Goal: Task Accomplishment & Management: Manage account settings

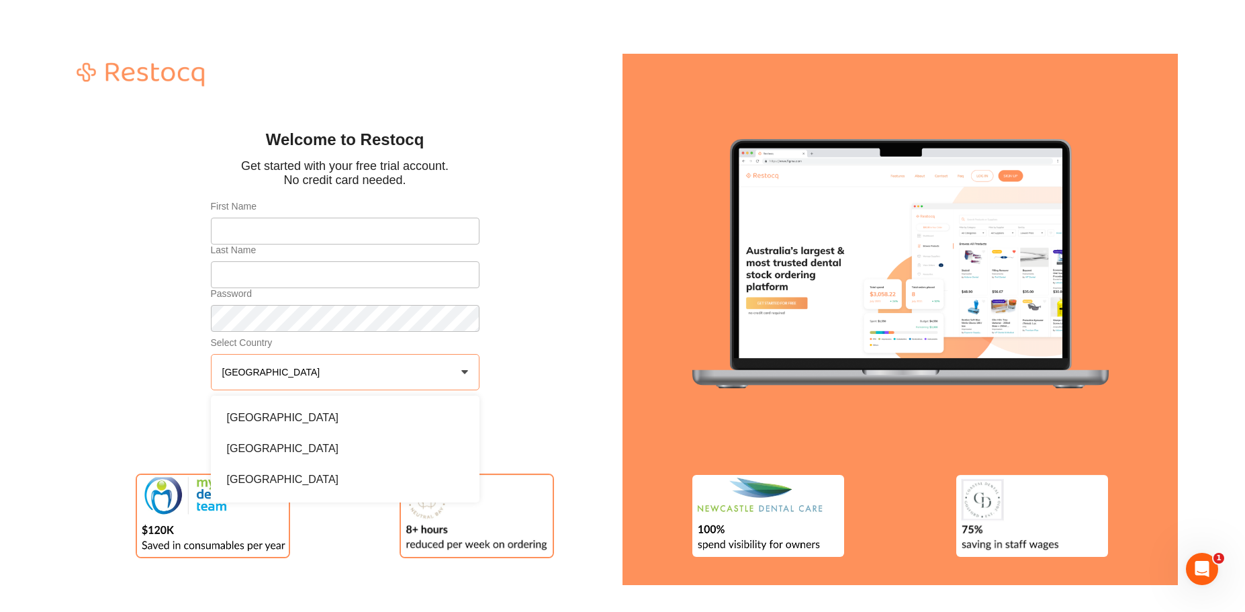
click at [254, 160] on p "Get started with your free trial account." at bounding box center [345, 166] width 208 height 14
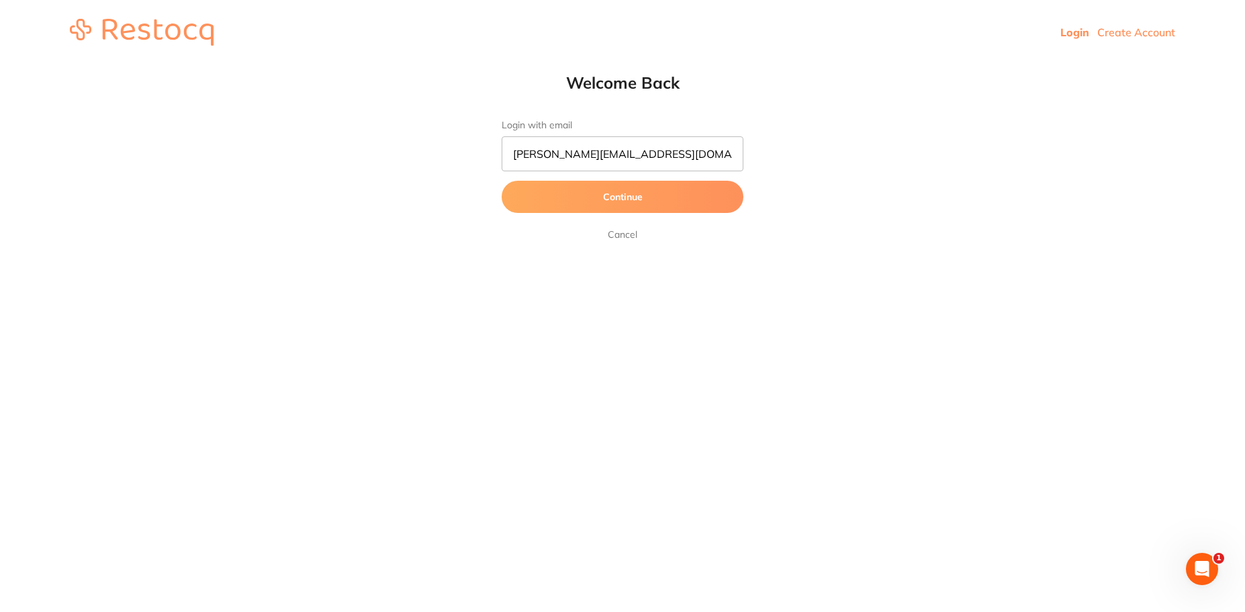
click at [613, 197] on button "Continue" at bounding box center [623, 197] width 242 height 32
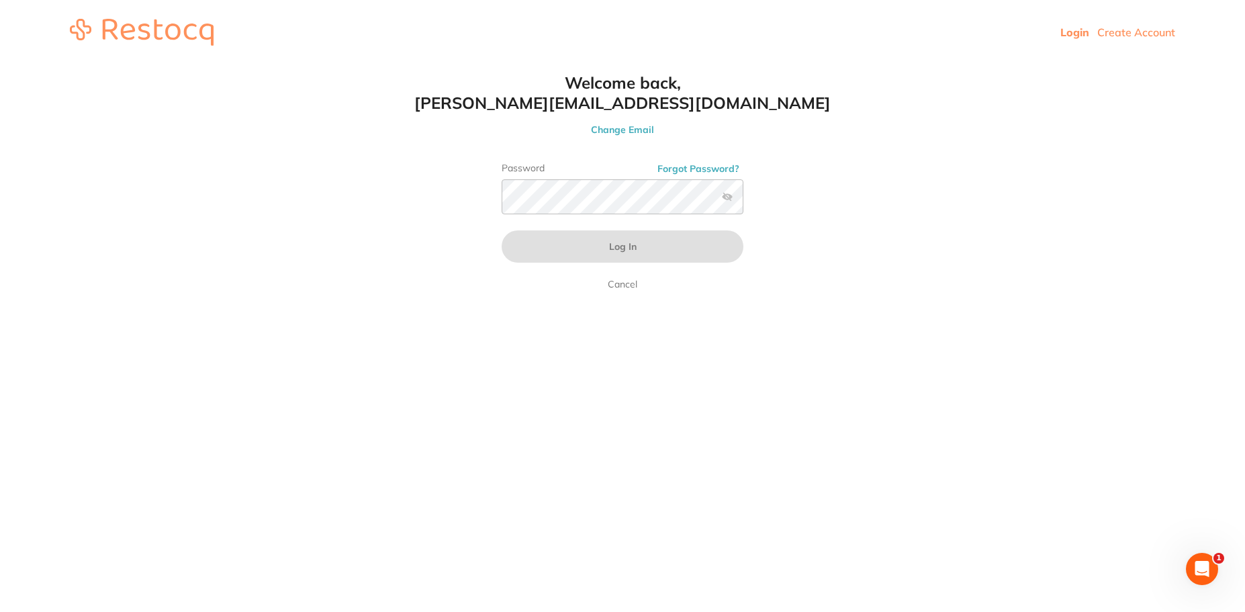
click at [1140, 30] on link "Create Account" at bounding box center [1137, 32] width 78 height 13
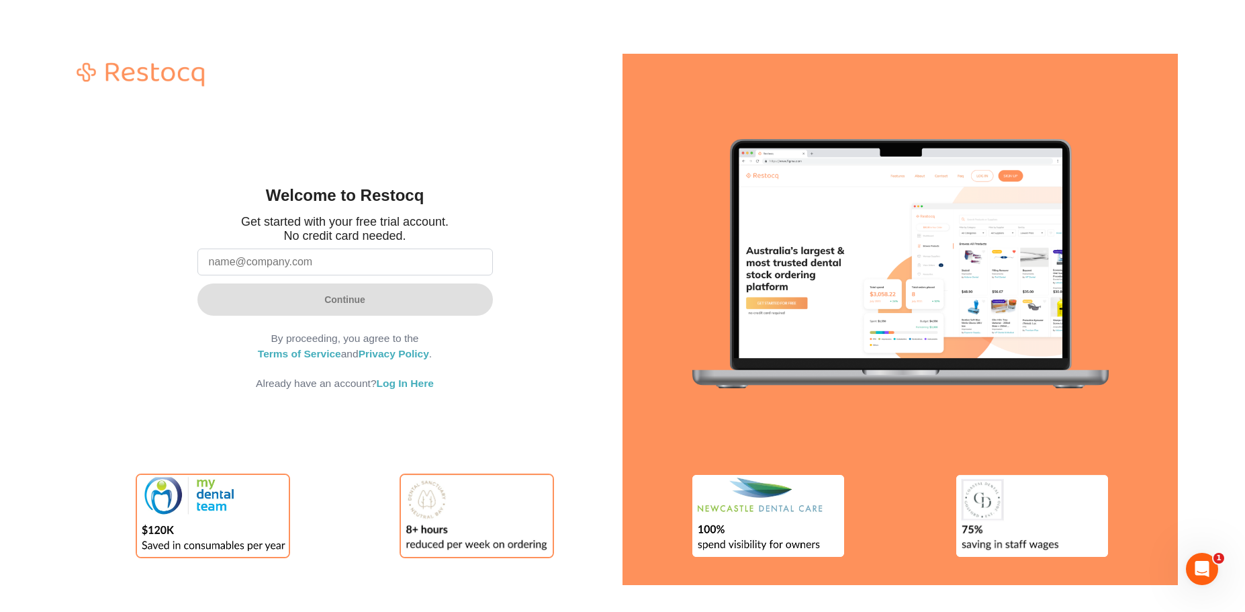
click at [394, 261] on input "email" at bounding box center [346, 262] width 296 height 27
type input "a"
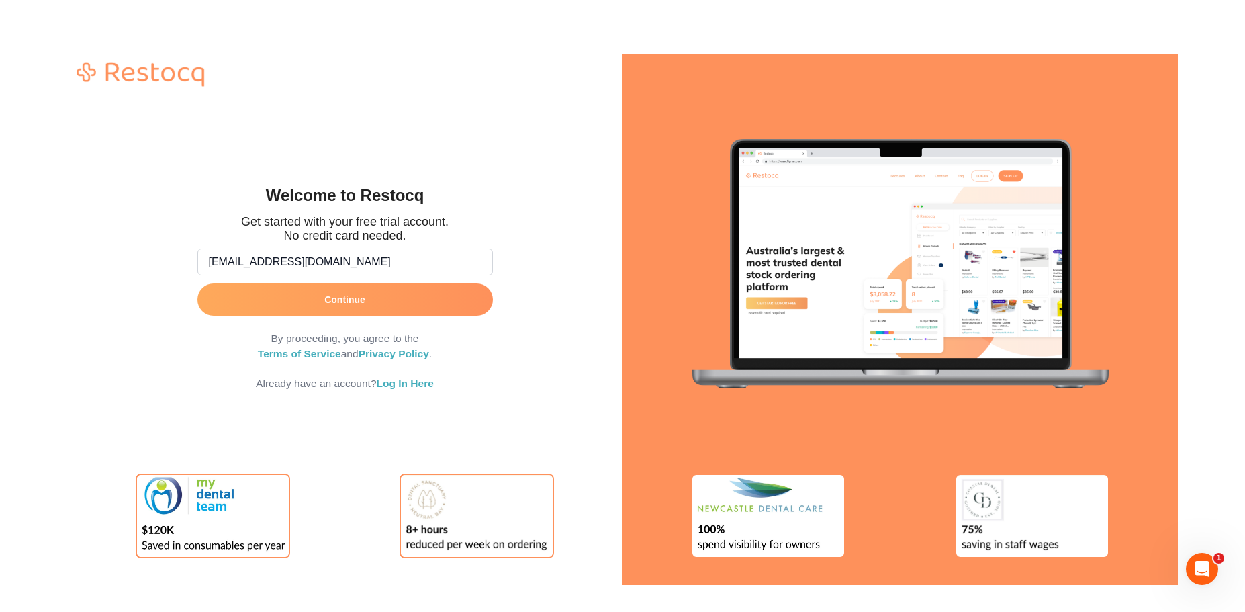
type input "[EMAIL_ADDRESS][DOMAIN_NAME]"
click at [322, 308] on button "Continue" at bounding box center [346, 299] width 296 height 32
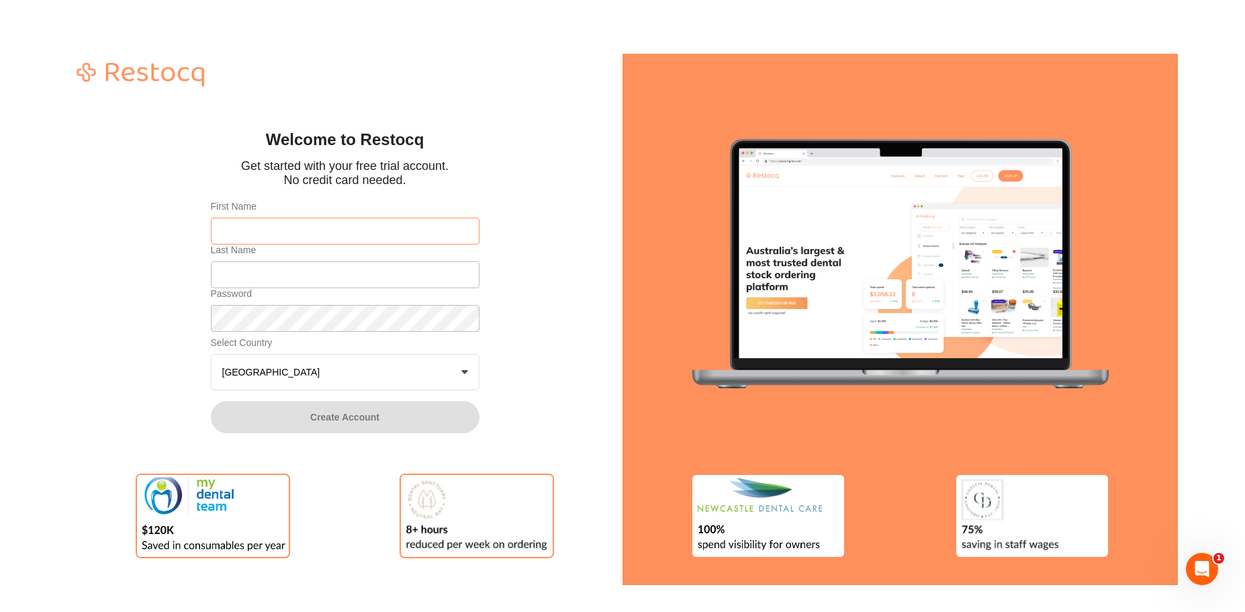
click at [305, 221] on input "First Name" at bounding box center [345, 231] width 269 height 27
type input "test"
click at [232, 271] on input "Last Name" at bounding box center [345, 274] width 269 height 27
type input "123"
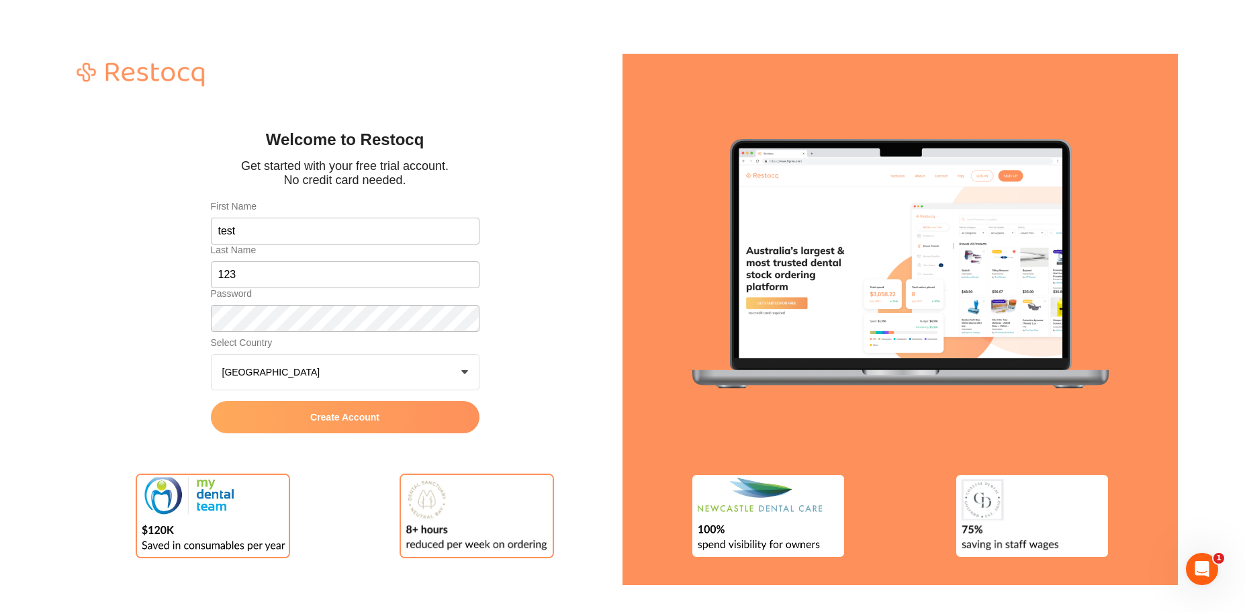
click at [294, 379] on button "Australia +0" at bounding box center [345, 372] width 269 height 36
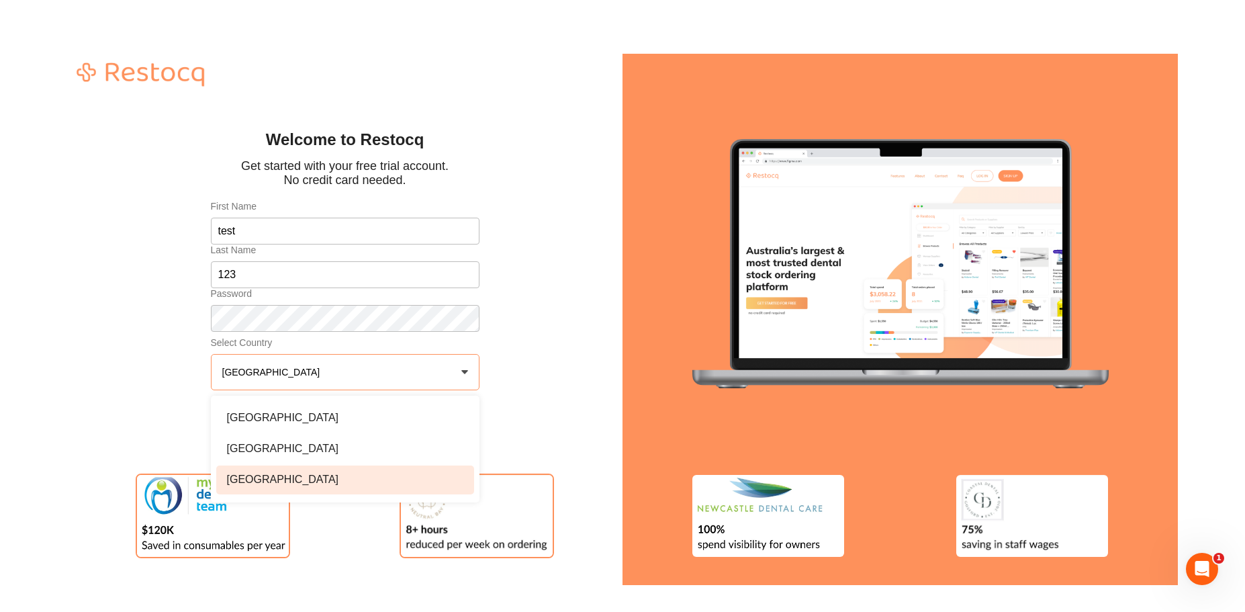
click at [298, 472] on li "New Zealand" at bounding box center [345, 480] width 258 height 28
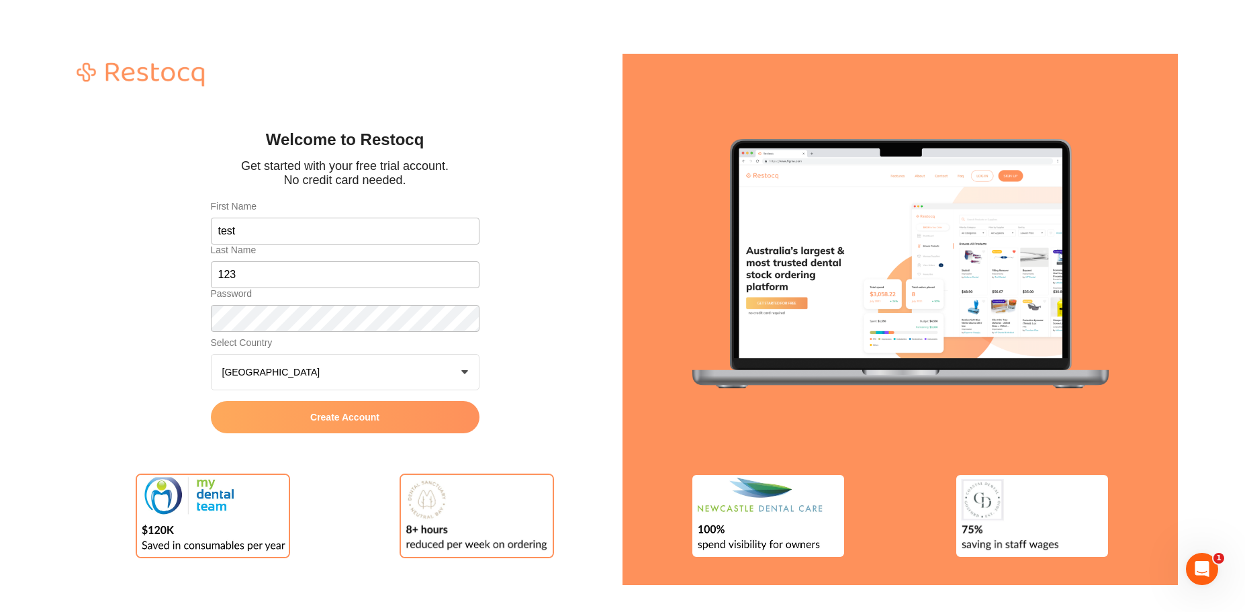
click at [331, 413] on span "Create Account" at bounding box center [344, 417] width 69 height 11
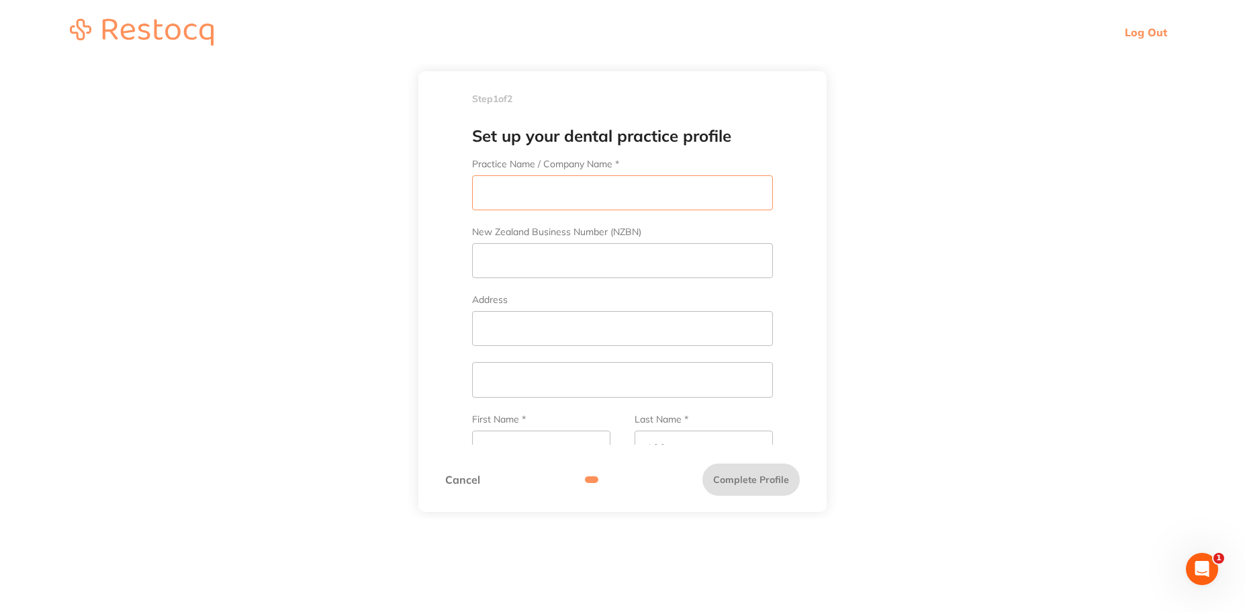
click at [526, 201] on input "Practice Name / Company Name *" at bounding box center [622, 192] width 301 height 35
type input "test tm"
click at [546, 257] on input "New Zealand Business Number (NZBN)" at bounding box center [622, 260] width 301 height 35
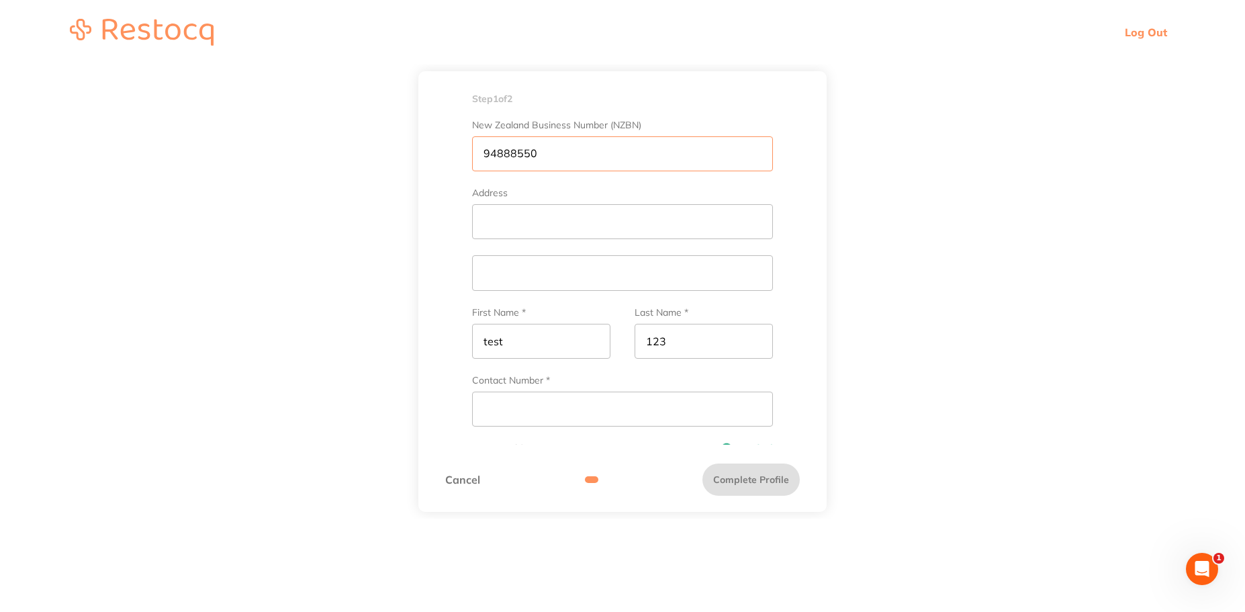
scroll to position [109, 0]
type input "94888550"
click at [538, 400] on input "Contact Number *" at bounding box center [622, 407] width 301 height 35
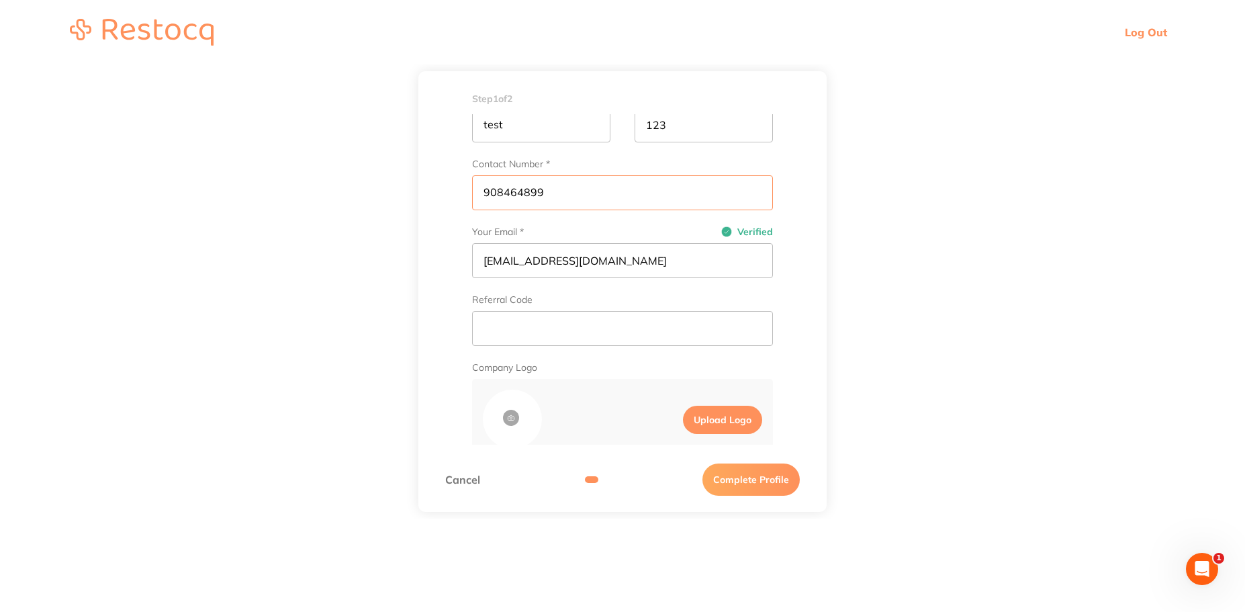
scroll to position [298, 0]
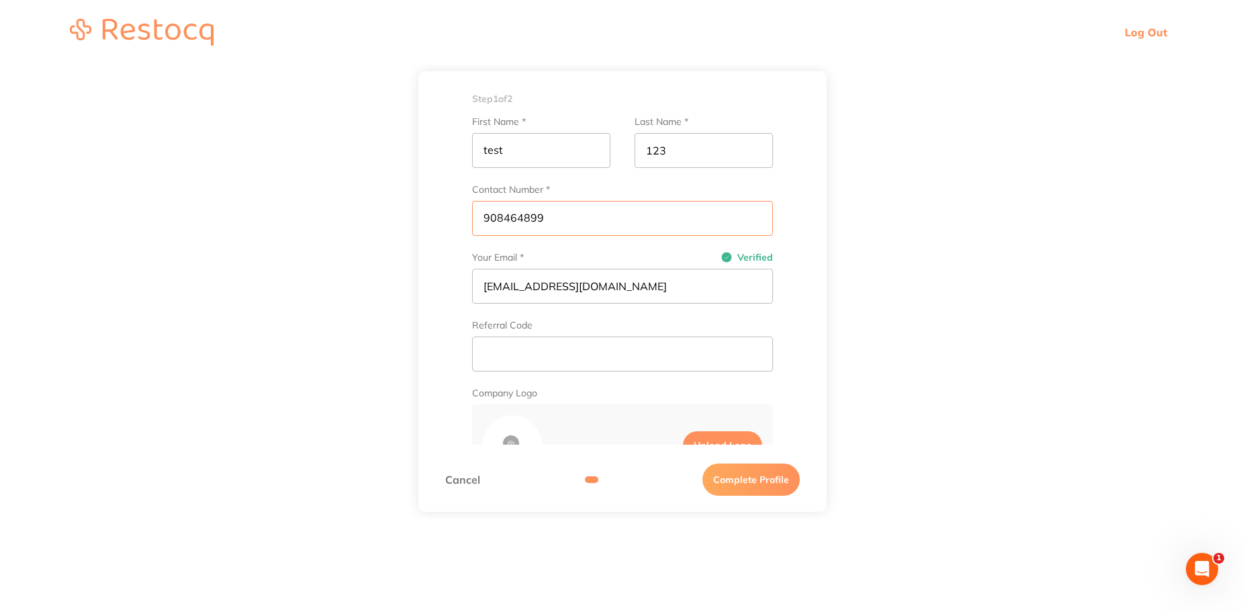
type input "908464899"
click at [744, 481] on button "Complete Profile" at bounding box center [751, 480] width 97 height 32
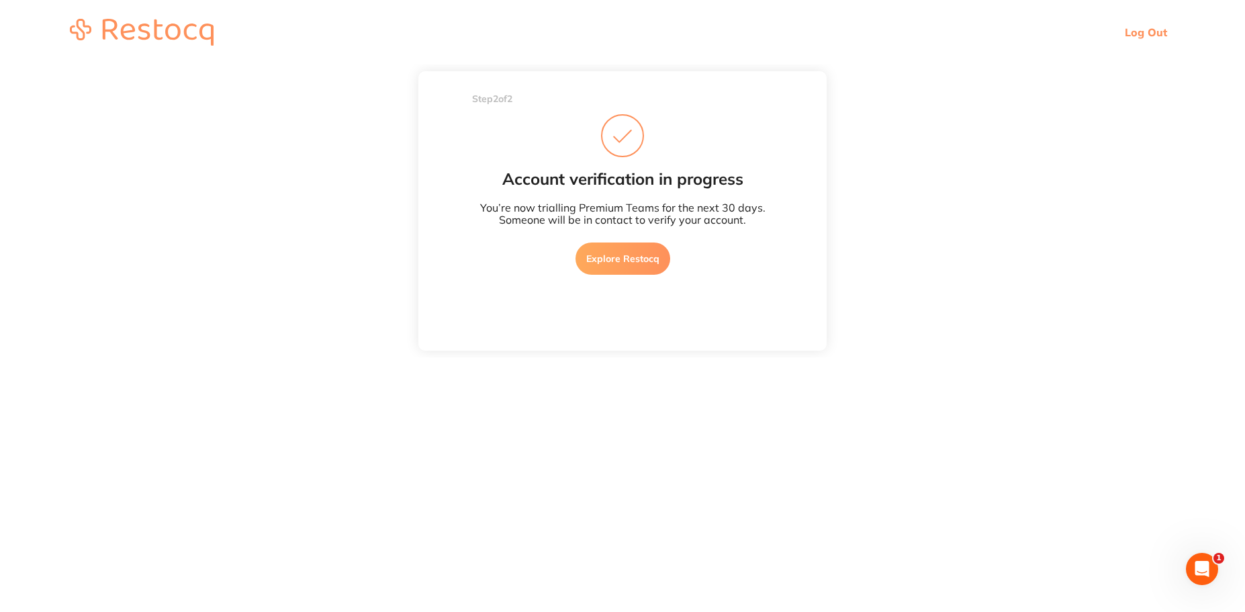
click at [629, 257] on link "Explore Restocq" at bounding box center [623, 259] width 95 height 32
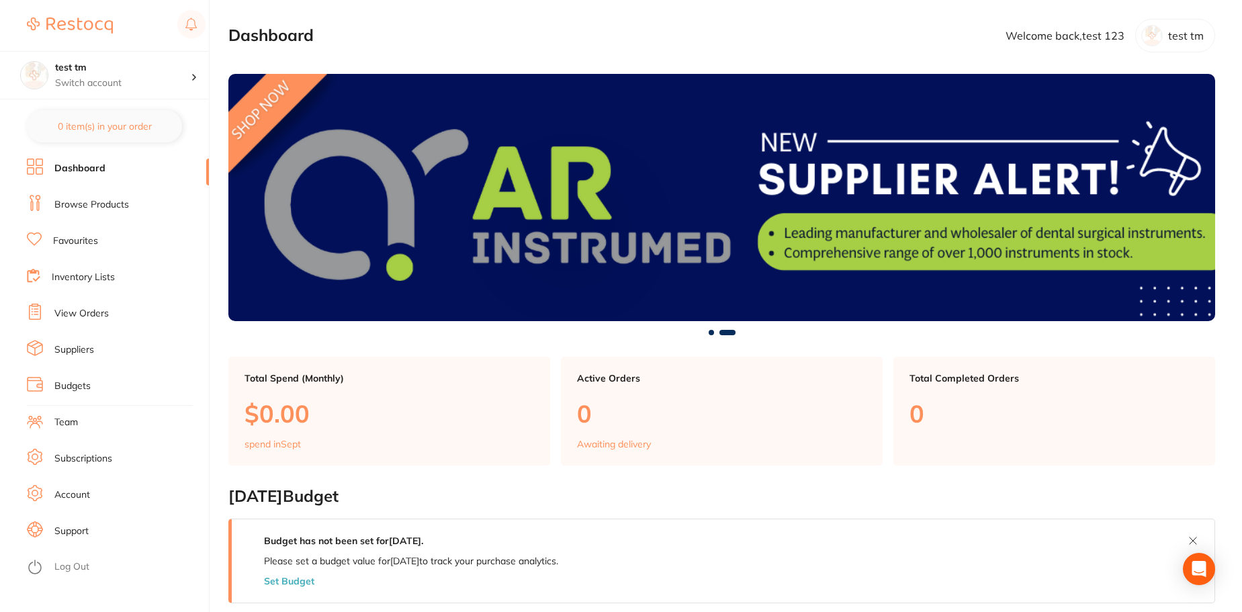
click at [51, 427] on li "Team" at bounding box center [118, 422] width 182 height 20
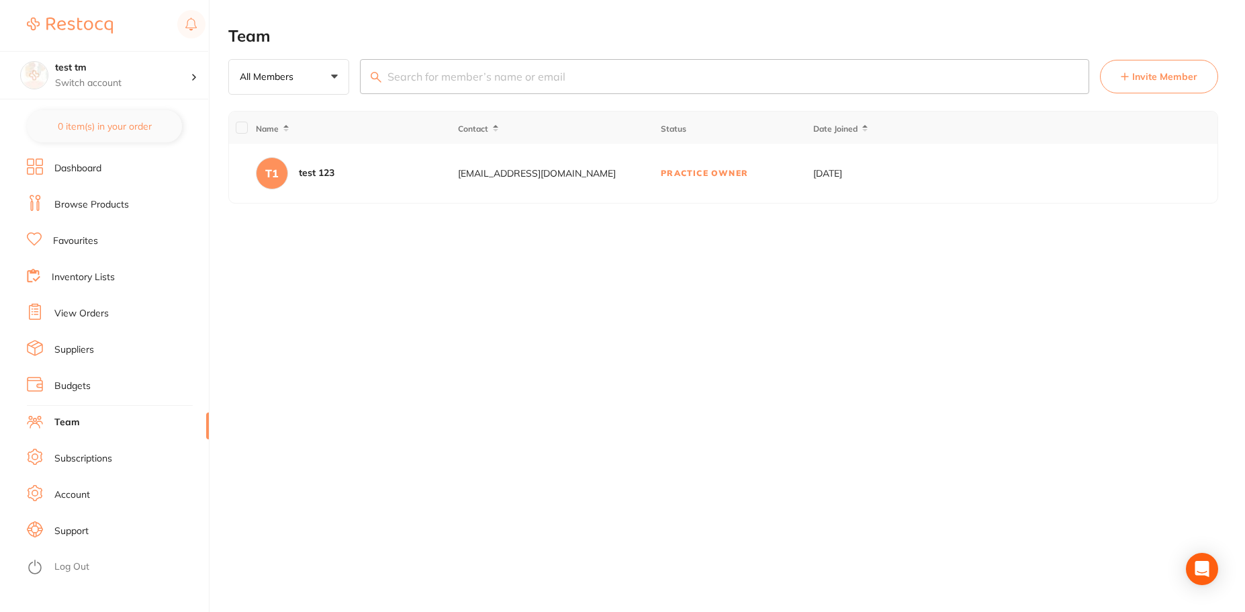
click at [1139, 69] on button "Invite Member" at bounding box center [1159, 77] width 118 height 34
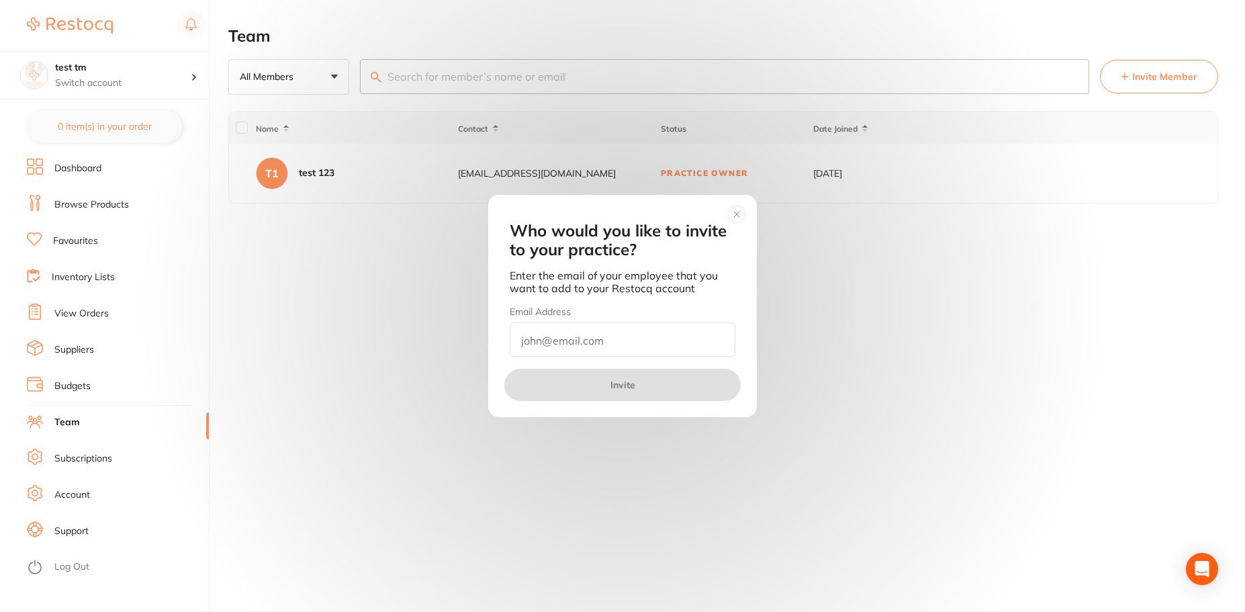
click at [670, 336] on input "email" at bounding box center [623, 339] width 226 height 34
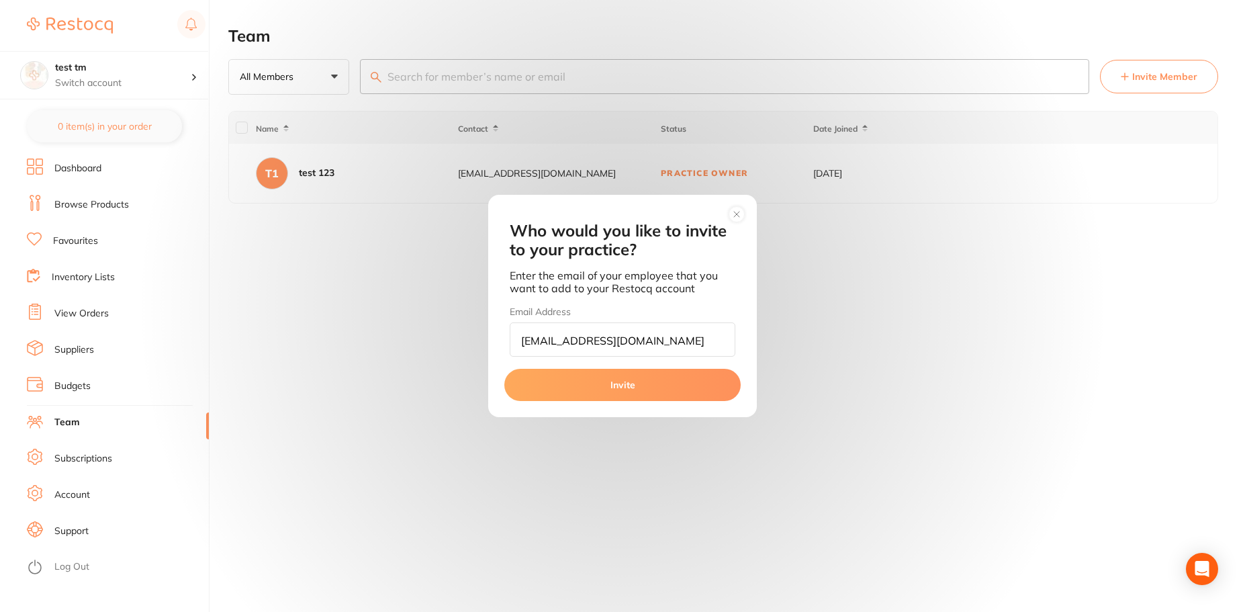
type input "[EMAIL_ADDRESS][DOMAIN_NAME]"
click at [672, 388] on button "Invite" at bounding box center [623, 385] width 236 height 32
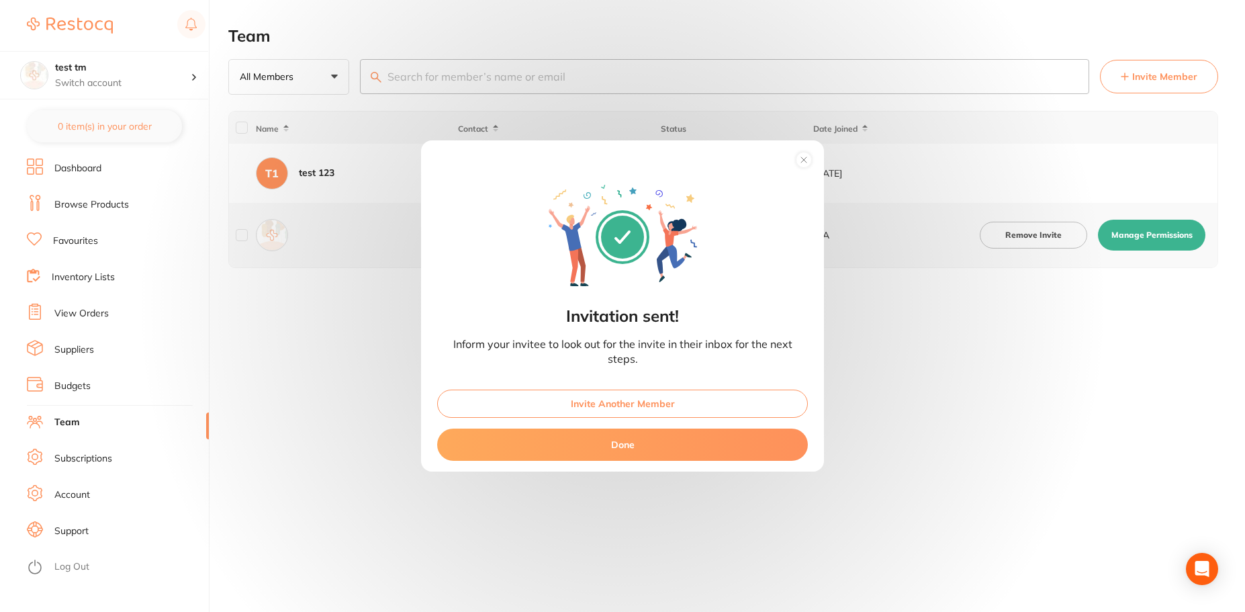
click at [656, 443] on button "Done" at bounding box center [622, 445] width 371 height 32
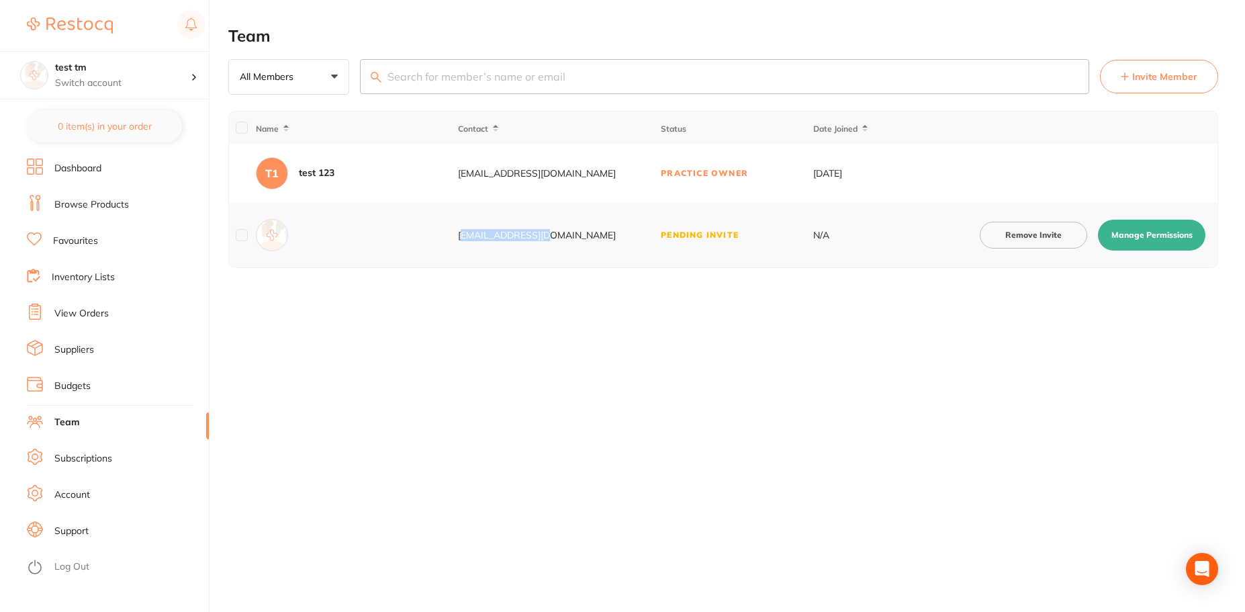
drag, startPoint x: 546, startPoint y: 238, endPoint x: 463, endPoint y: 237, distance: 83.3
click at [463, 237] on div "[EMAIL_ADDRESS][DOMAIN_NAME]" at bounding box center [559, 235] width 202 height 11
copy div "[EMAIL_ADDRESS][DOMAIN_NAME]"
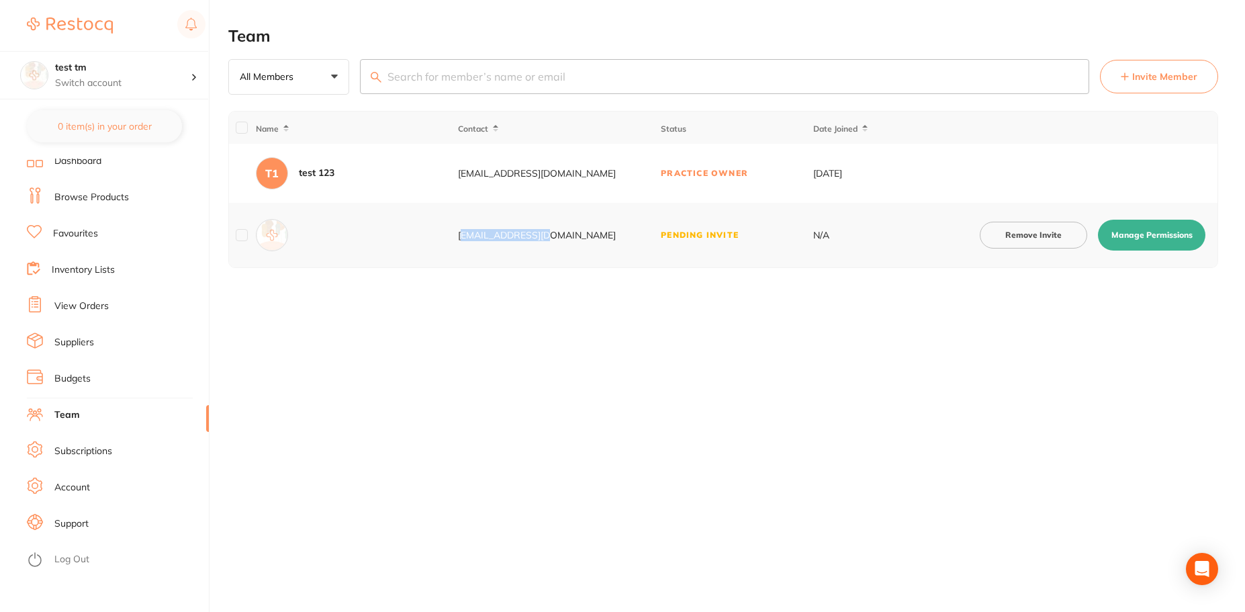
scroll to position [10, 0]
click at [79, 552] on link "Log Out" at bounding box center [71, 556] width 35 height 13
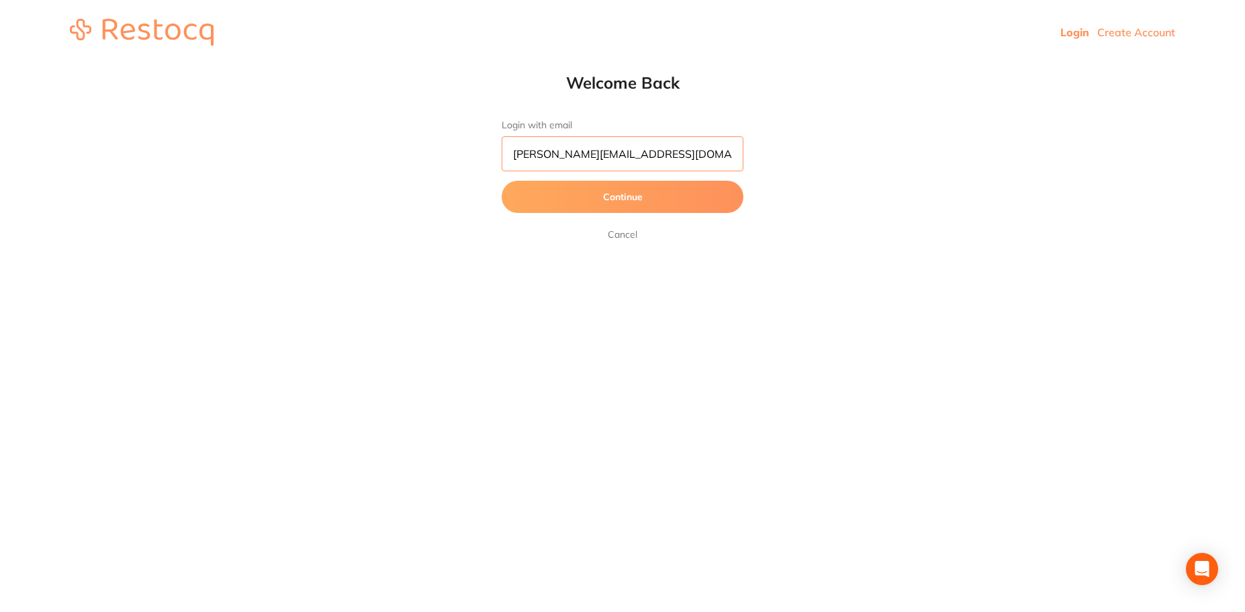
click at [673, 158] on input "[PERSON_NAME][EMAIL_ADDRESS][DOMAIN_NAME]" at bounding box center [623, 153] width 242 height 35
type input "a"
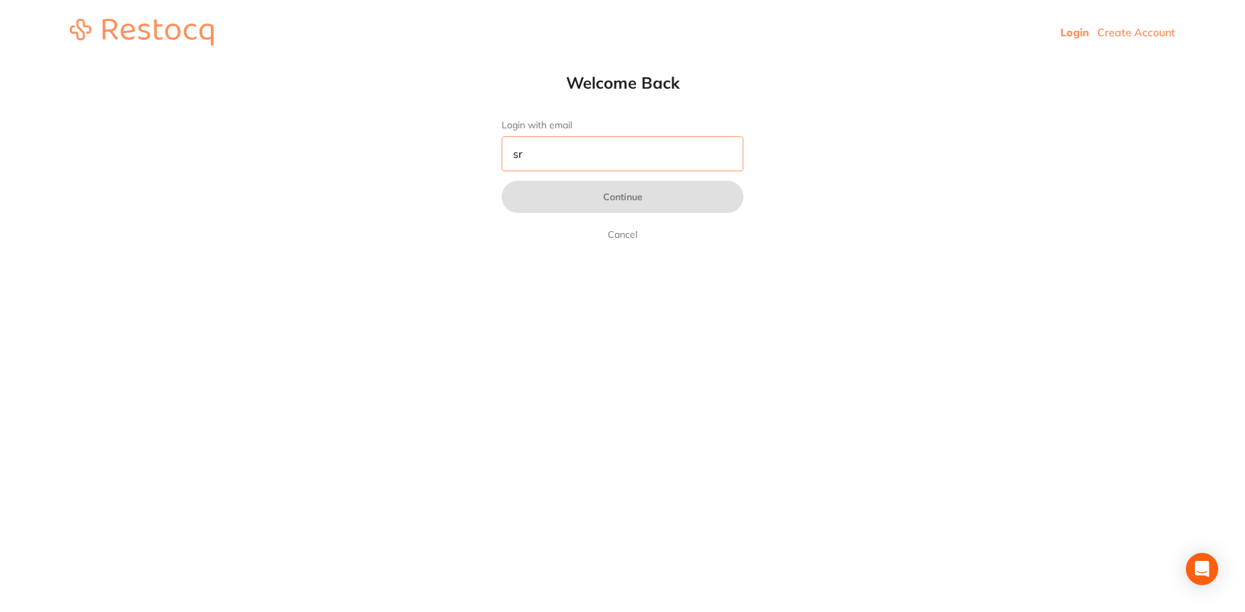
type input "[PERSON_NAME][EMAIL_ADDRESS][PERSON_NAME][DOMAIN_NAME]"
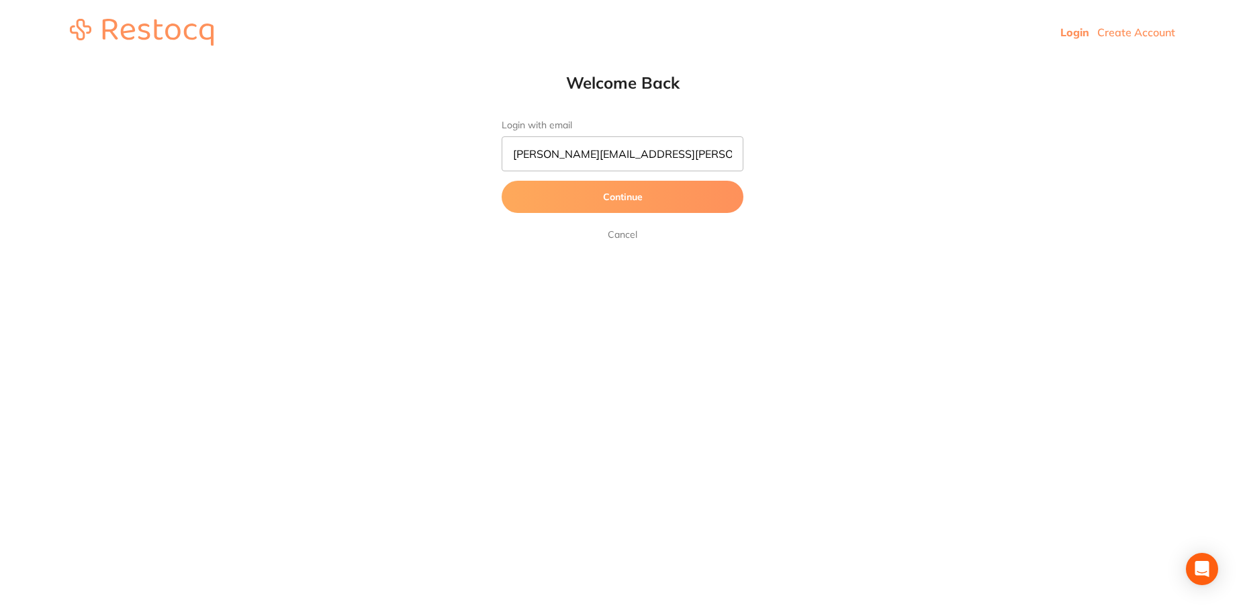
click at [672, 193] on button "Continue" at bounding box center [623, 197] width 242 height 32
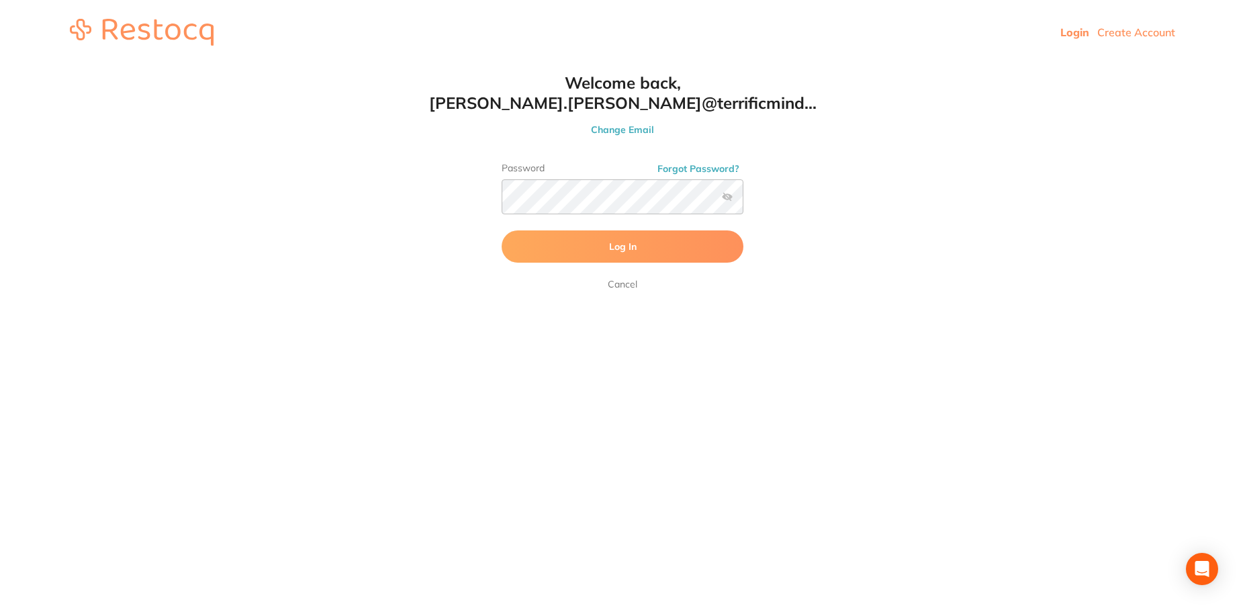
click at [683, 245] on button "Log In" at bounding box center [623, 246] width 242 height 32
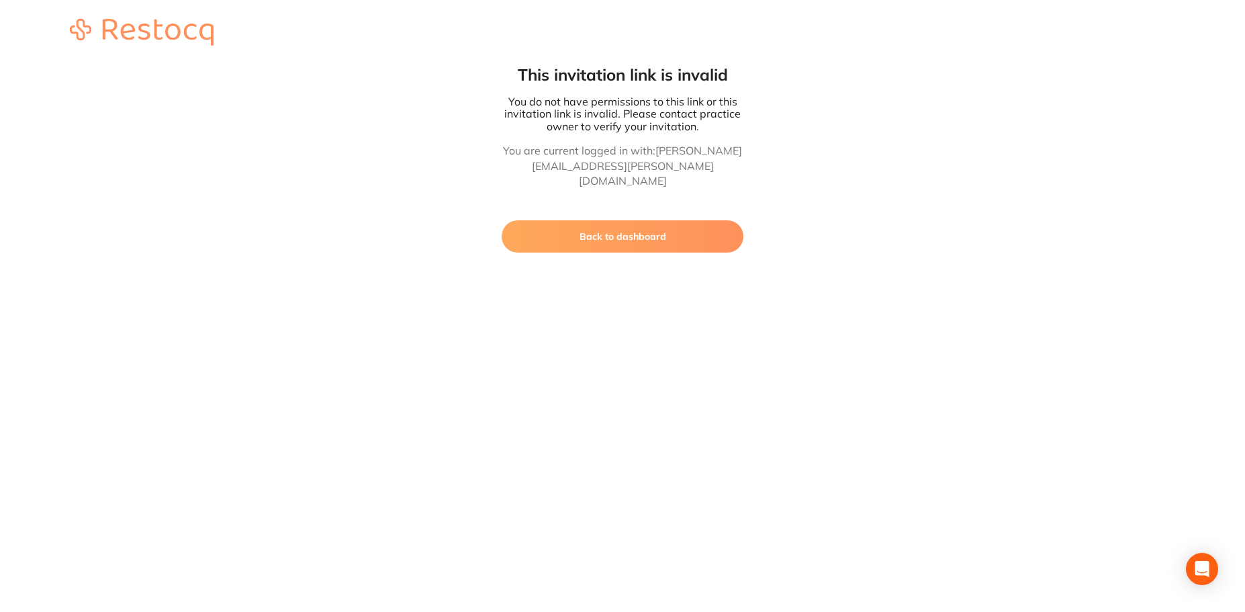
click at [673, 228] on button "Back to dashboard" at bounding box center [623, 236] width 242 height 32
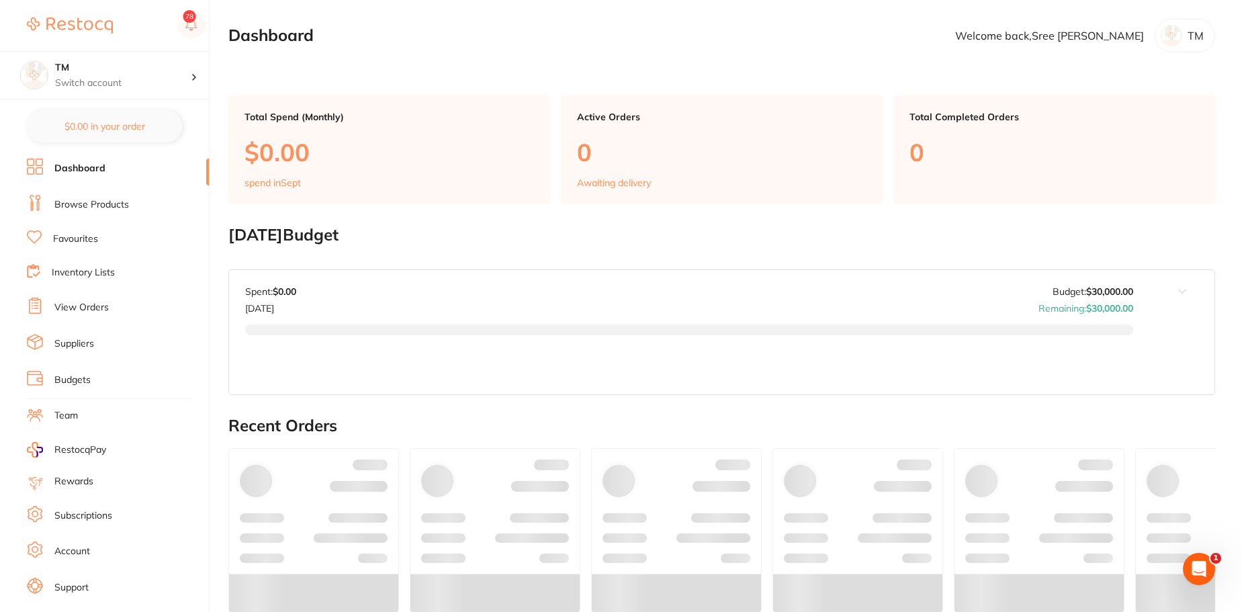
click at [92, 274] on link "Inventory Lists" at bounding box center [83, 272] width 63 height 13
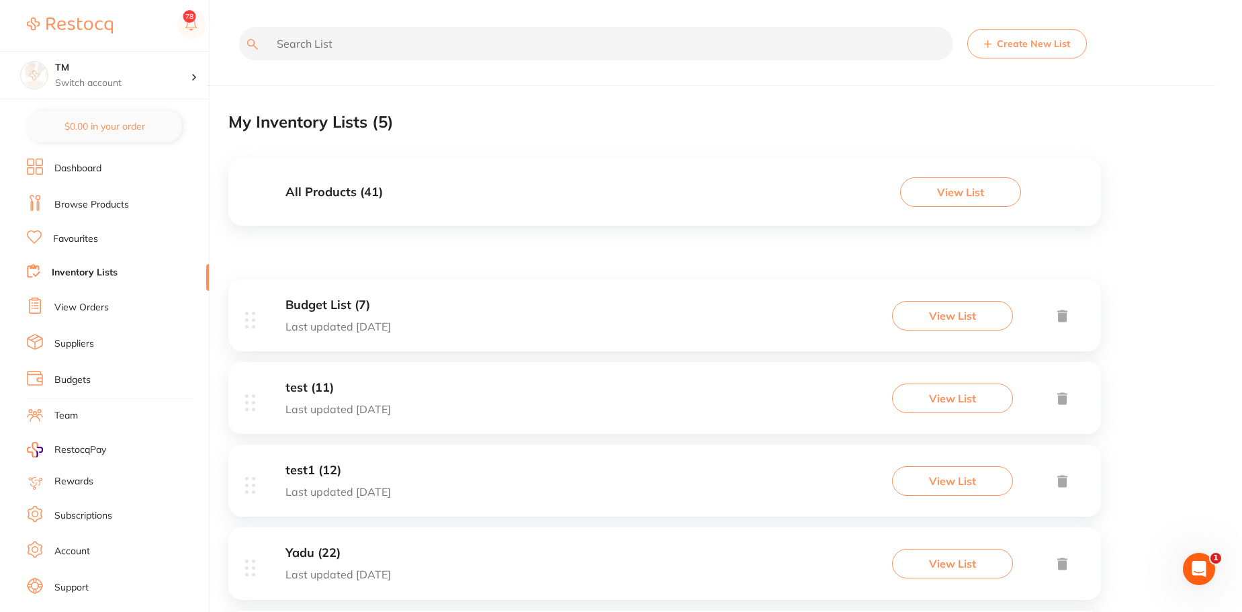
click at [991, 189] on button "View List" at bounding box center [960, 192] width 121 height 30
